Goal: Transaction & Acquisition: Purchase product/service

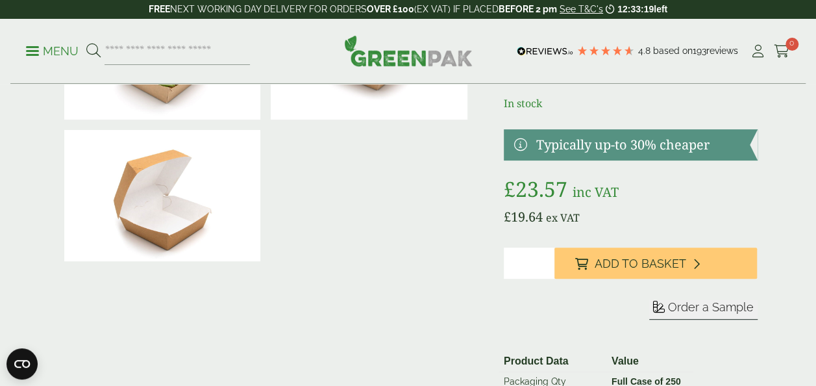
scroll to position [156, 0]
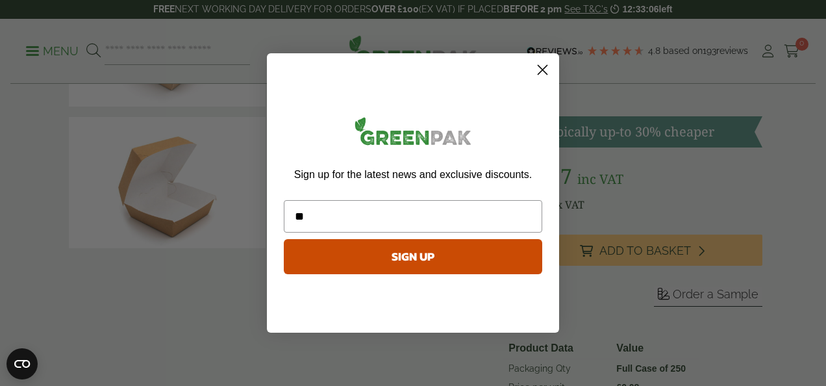
type input "**********"
click at [411, 264] on button "SIGN UP" at bounding box center [413, 256] width 258 height 35
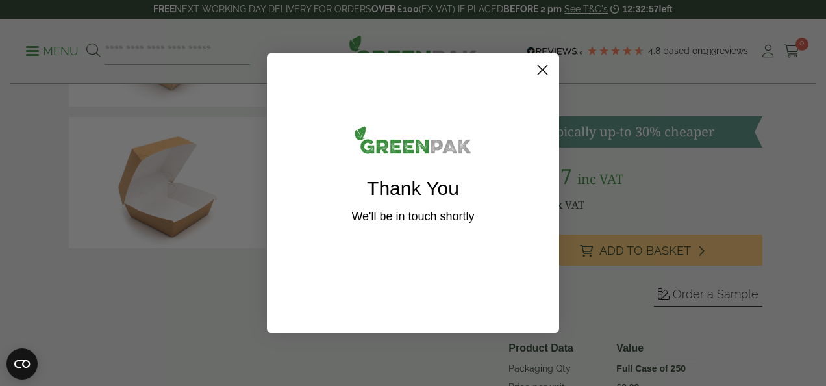
click at [542, 69] on icon "Close dialog" at bounding box center [542, 70] width 9 height 9
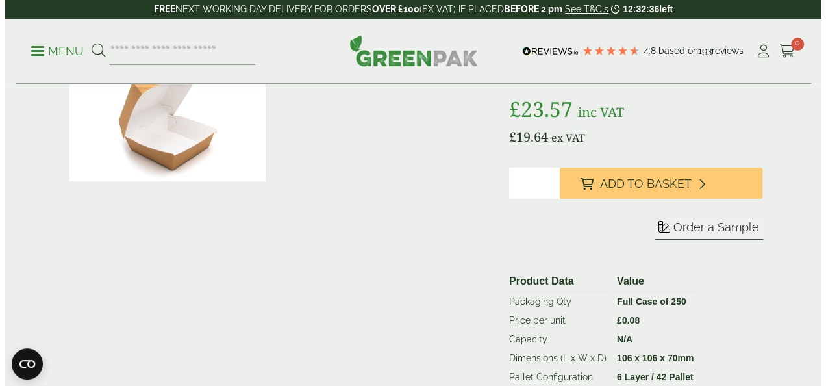
scroll to position [234, 0]
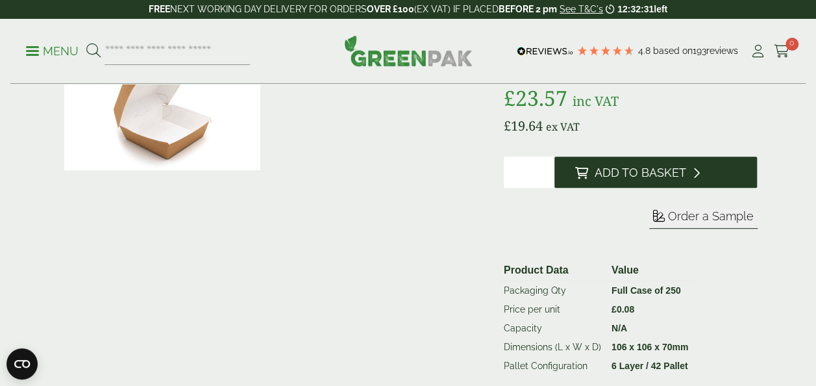
click at [631, 168] on span "Add to Basket" at bounding box center [641, 173] width 92 height 14
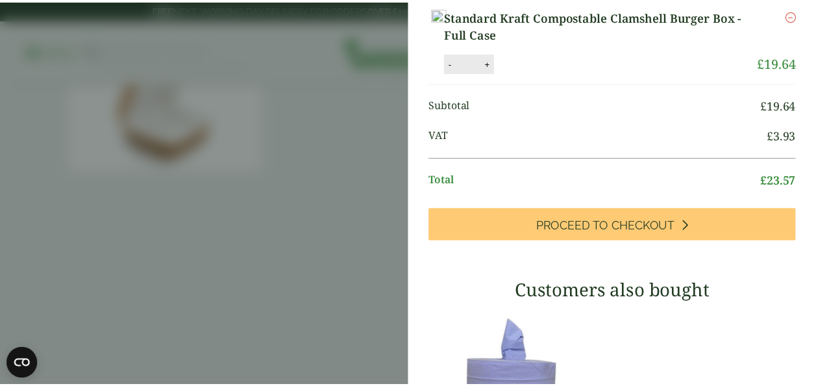
scroll to position [0, 0]
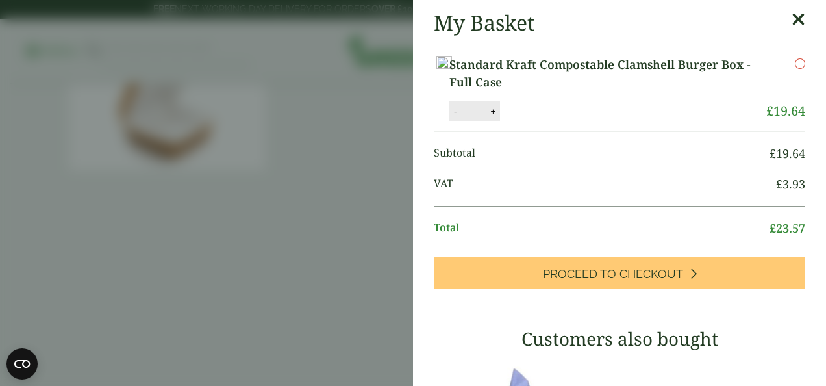
click at [792, 19] on icon at bounding box center [799, 19] width 14 height 18
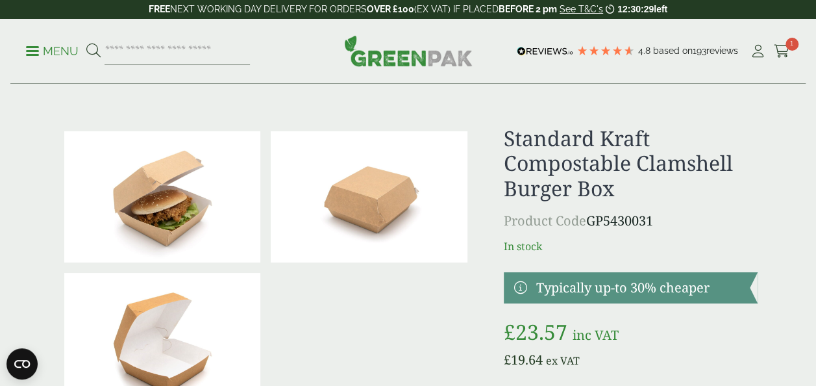
click at [90, 49] on icon at bounding box center [93, 51] width 14 height 14
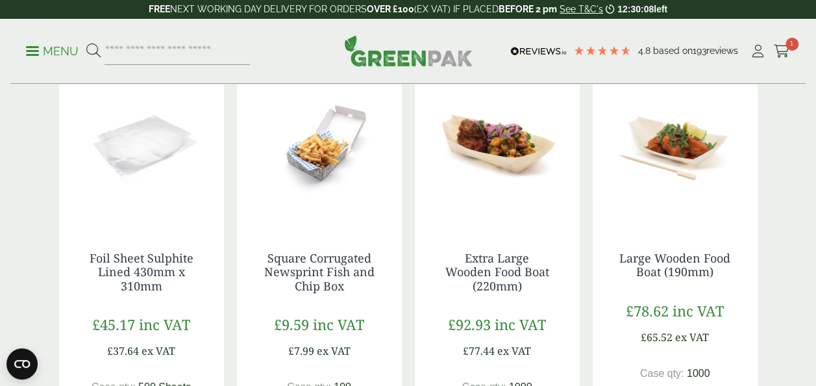
scroll to position [208, 0]
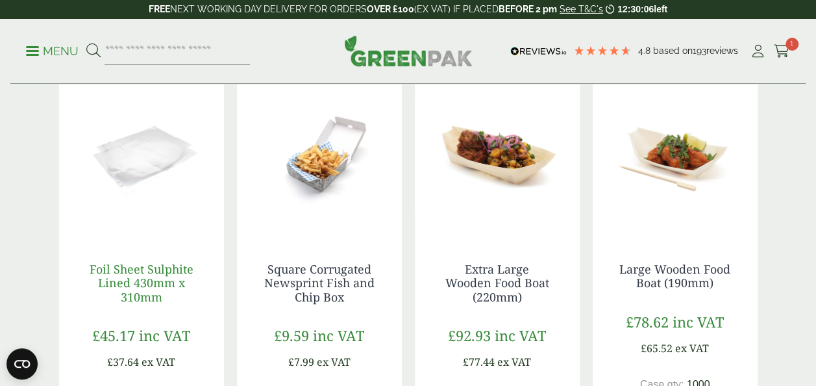
click at [169, 276] on link "Foil Sheet Sulphite Lined 430mm x 310mm" at bounding box center [142, 283] width 104 height 44
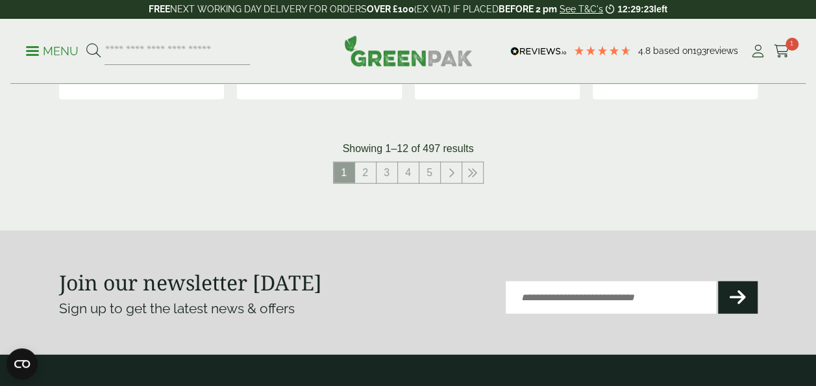
scroll to position [1498, 0]
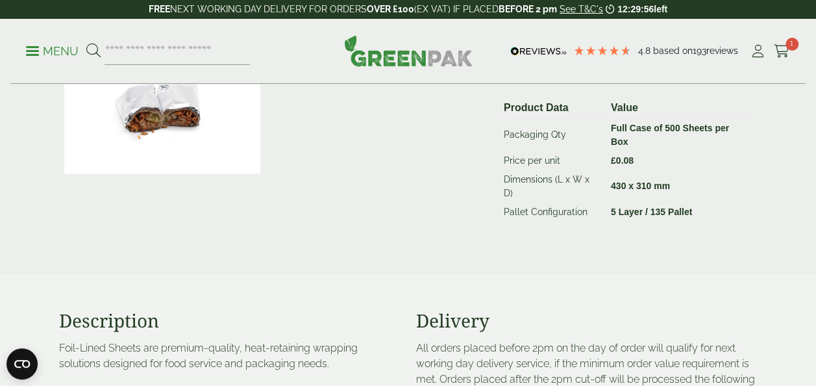
scroll to position [381, 0]
